Goal: Book appointment/travel/reservation

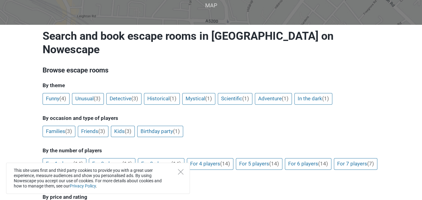
scroll to position [65, 0]
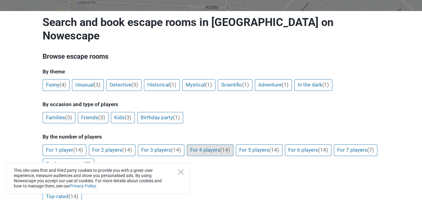
click at [205, 145] on link "For 4 players (14)" at bounding box center [210, 151] width 47 height 12
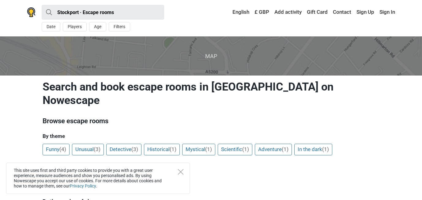
scroll to position [65, 0]
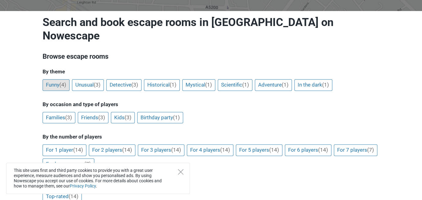
click at [62, 82] on span "(4)" at bounding box center [62, 85] width 7 height 6
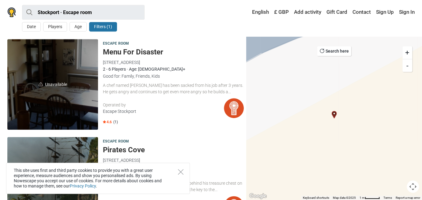
scroll to position [207, 0]
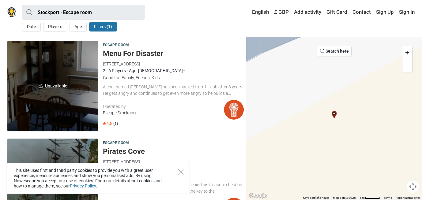
click at [147, 52] on h5 "Menu For Disaster" at bounding box center [173, 53] width 141 height 9
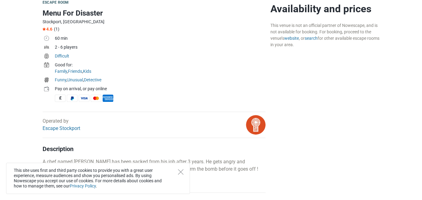
scroll to position [194, 0]
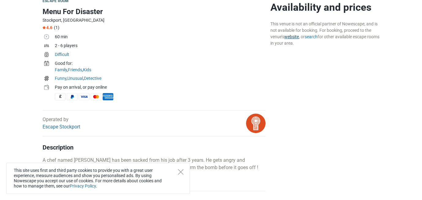
click at [291, 36] on link "website" at bounding box center [291, 36] width 15 height 5
